Goal: Browse casually

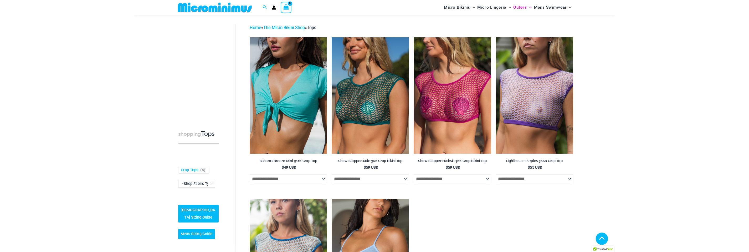
scroll to position [281, 0]
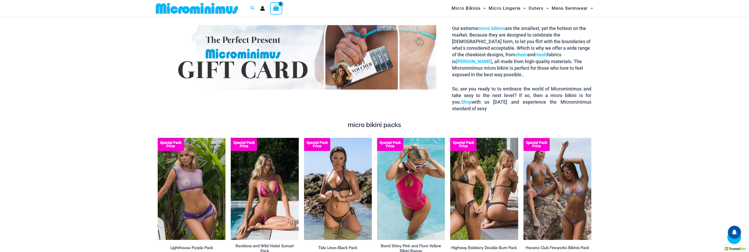
scroll to position [1033, 0]
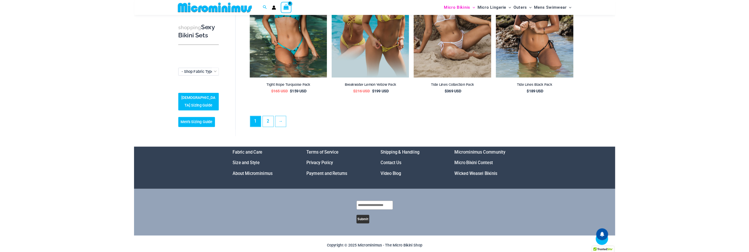
scroll to position [1267, 0]
